Goal: Check status: Check status

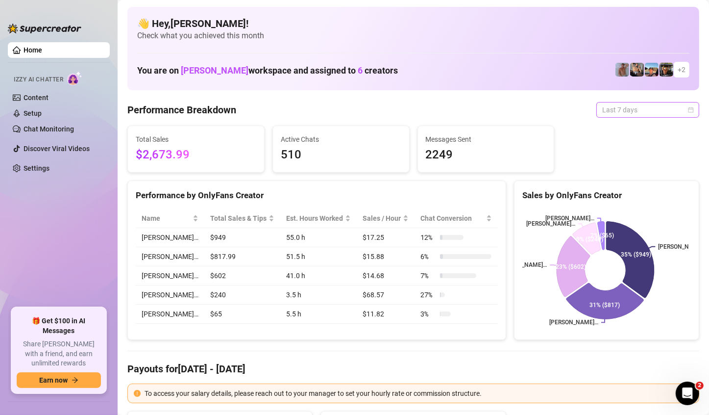
click at [645, 103] on span "Last 7 days" at bounding box center [648, 109] width 91 height 15
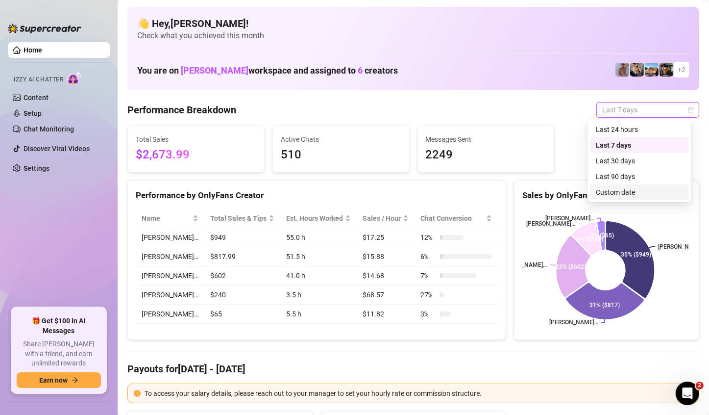
click at [617, 193] on div "Custom date" at bounding box center [639, 192] width 87 height 11
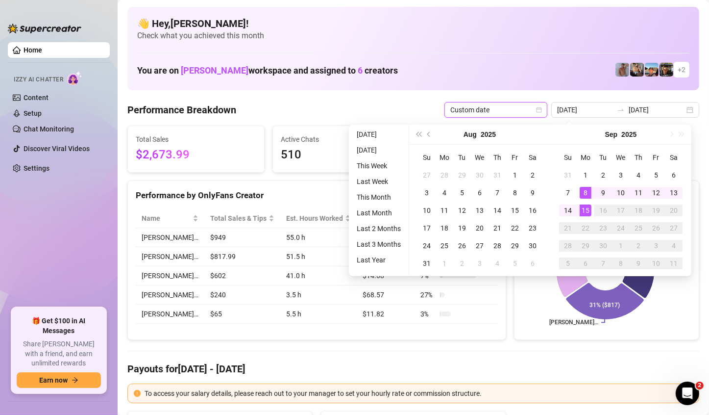
type input "2025-09-15"
click at [586, 218] on td "15" at bounding box center [586, 210] width 18 height 18
click at [587, 216] on td "15" at bounding box center [586, 210] width 18 height 18
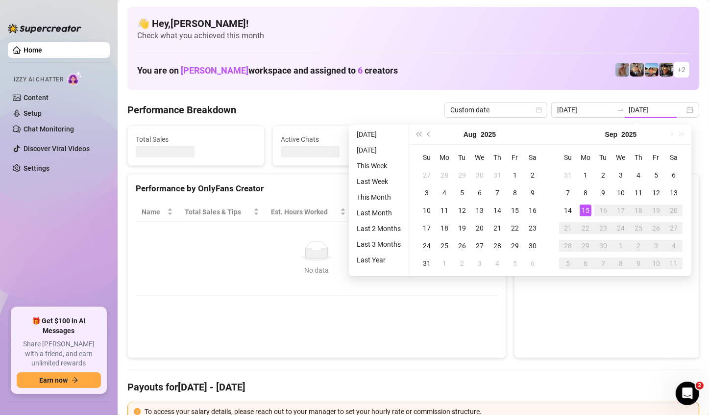
type input "2025-09-15"
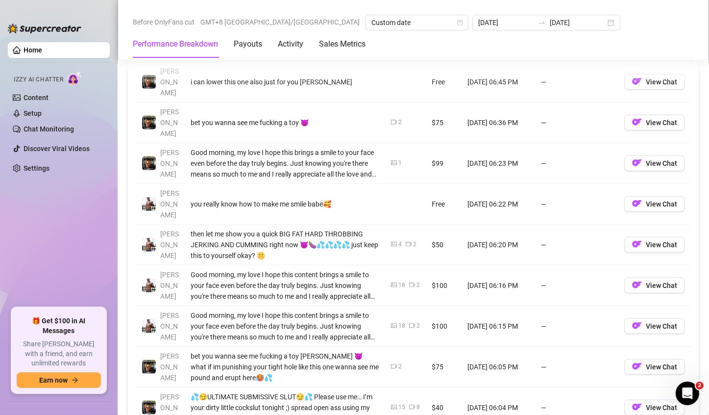
scroll to position [882, 0]
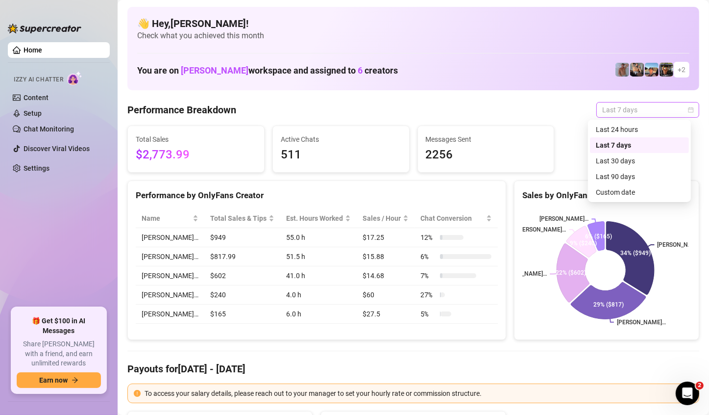
click at [641, 114] on span "Last 7 days" at bounding box center [648, 109] width 91 height 15
click at [628, 195] on div "Custom date" at bounding box center [639, 192] width 87 height 11
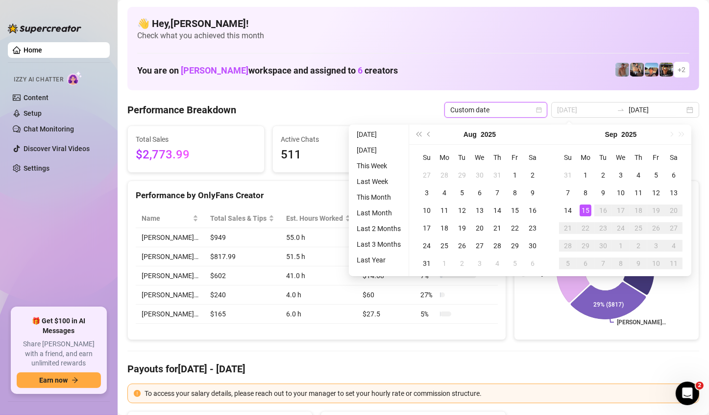
type input "[DATE]"
click at [584, 212] on div "15" at bounding box center [586, 210] width 12 height 12
click at [584, 212] on rect at bounding box center [606, 270] width 166 height 123
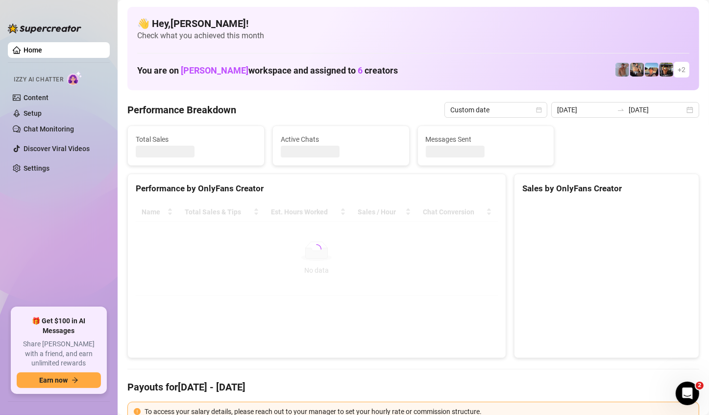
type input "[DATE]"
